Goal: Check status: Check status

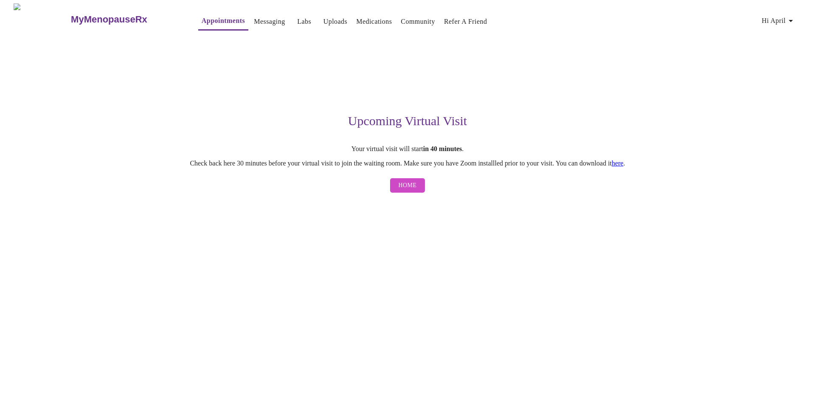
click at [403, 186] on span "Home" at bounding box center [408, 185] width 18 height 11
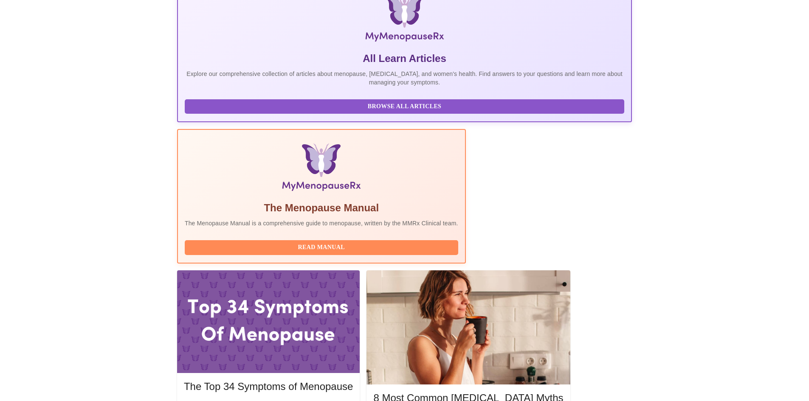
scroll to position [127, 0]
